Goal: Task Accomplishment & Management: Manage account settings

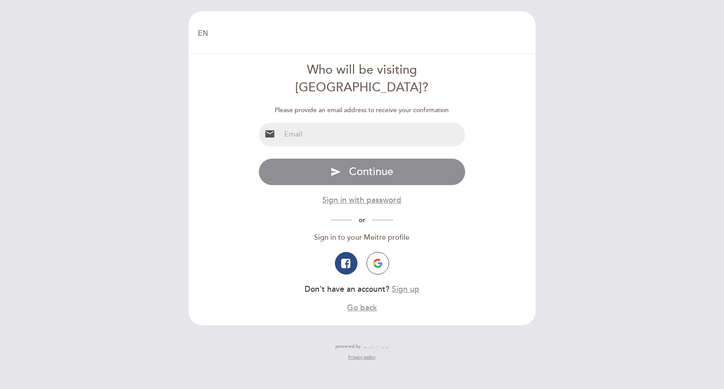
click at [372, 122] on input "email" at bounding box center [373, 134] width 185 height 24
type input "[EMAIL_ADDRESS][DOMAIN_NAME]"
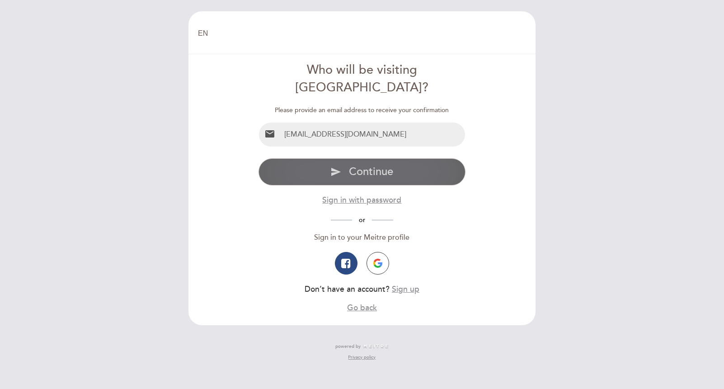
click at [366, 165] on span "Continue" at bounding box center [371, 171] width 44 height 13
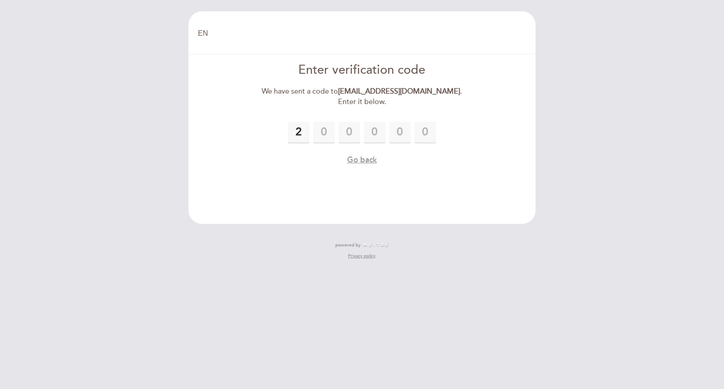
type input "2"
type input "3"
type input "6"
type input "8"
type input "3"
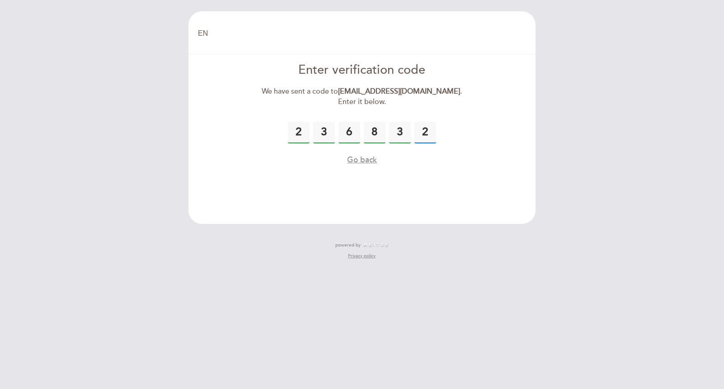
type input "2"
